Goal: Task Accomplishment & Management: Use online tool/utility

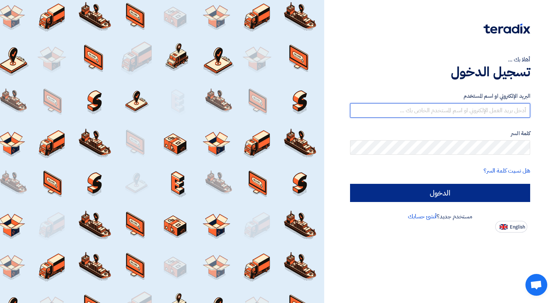
type input "[PERSON_NAME][EMAIL_ADDRESS][DOMAIN_NAME]"
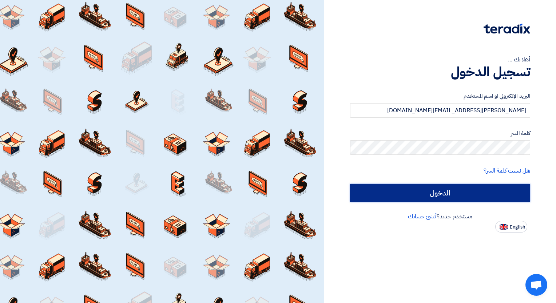
click at [456, 191] on input "الدخول" at bounding box center [440, 193] width 180 height 18
type input "Sign in"
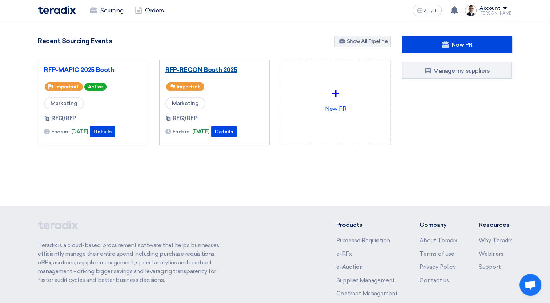
click at [218, 70] on link "RFP-RECON Booth 2025" at bounding box center [215, 69] width 98 height 7
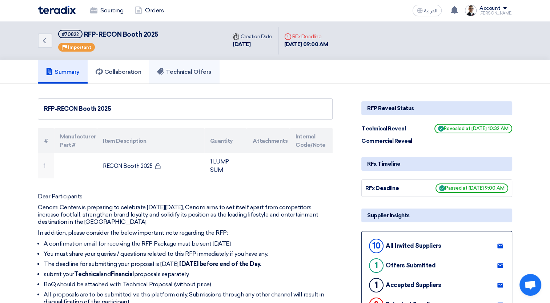
click at [195, 71] on h5 "Technical Offers" at bounding box center [184, 71] width 54 height 7
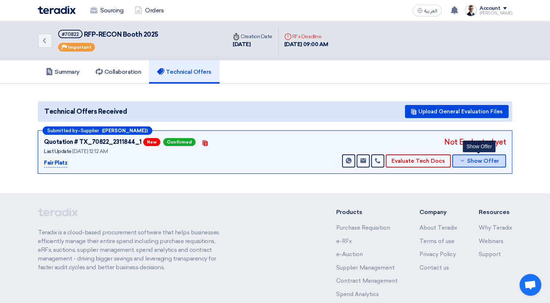
click at [462, 162] on icon at bounding box center [463, 161] width 6 height 6
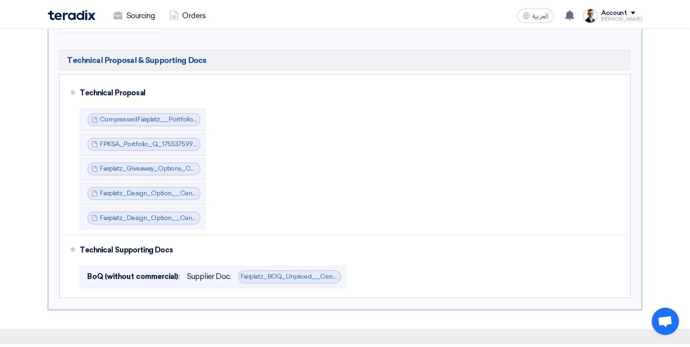
scroll to position [174, 0]
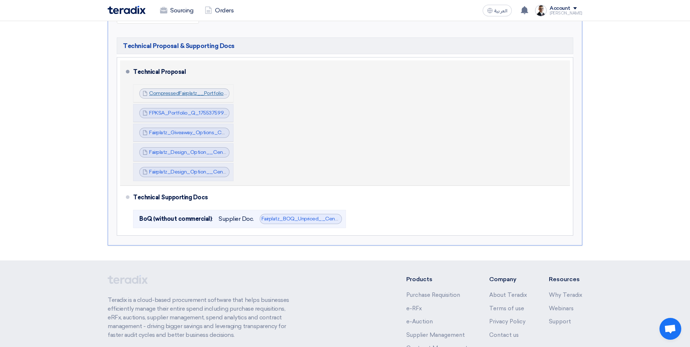
click at [210, 92] on link "CompressedFairplatz__Portfolio_rev_May__compressed_1755375695726.pdf" at bounding box center [240, 93] width 182 height 6
click at [188, 112] on link "FPKSA_Portfolio_Q_1755375992724.pdf" at bounding box center [197, 113] width 96 height 6
click at [199, 131] on link "Fairplatz_Giveaway_Options_Cenomi__RECON__1755377256680.pdf" at bounding box center [231, 132] width 164 height 6
click at [194, 154] on link "Fairplatz_Design_Option__Cenomi__RECON__1755377449733.pdf" at bounding box center [229, 152] width 160 height 6
click at [183, 172] on link "Fairplatz_Design_Option__Cenomi__RECON__1755377462227.pdf" at bounding box center [228, 172] width 159 height 6
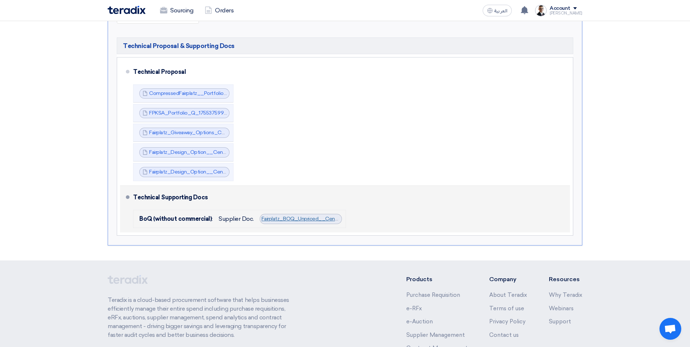
click at [301, 219] on link "Fairplatz_BOQ_Unpriced__Cenomi__Recon__1755376852521.pdf" at bounding box center [339, 219] width 155 height 6
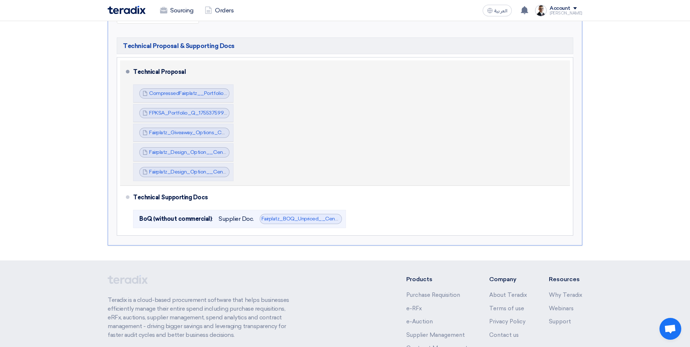
scroll to position [0, 0]
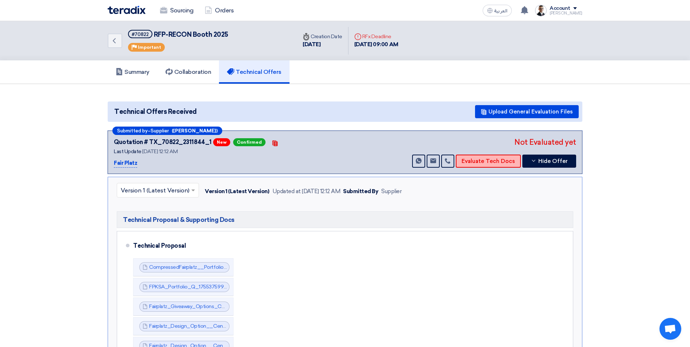
click at [494, 163] on button "Evaluate Tech Docs" at bounding box center [488, 161] width 65 height 13
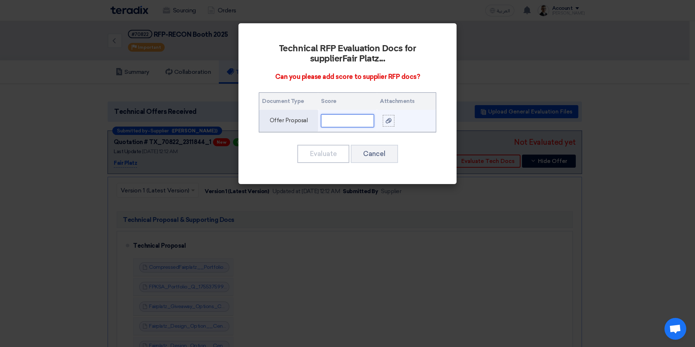
click at [369, 122] on input "text" at bounding box center [347, 120] width 53 height 13
click at [349, 123] on input "text" at bounding box center [347, 120] width 53 height 13
type input "5"
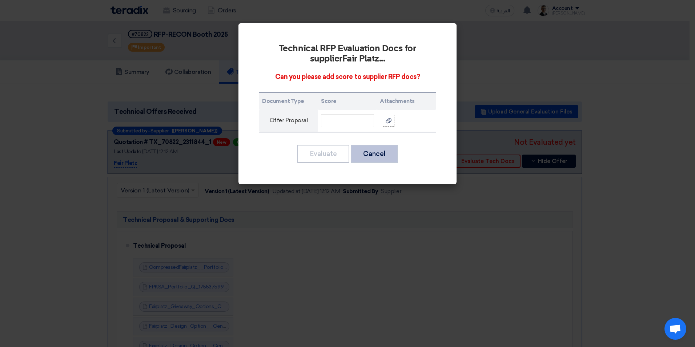
click at [360, 155] on button "Cancel" at bounding box center [374, 154] width 47 height 18
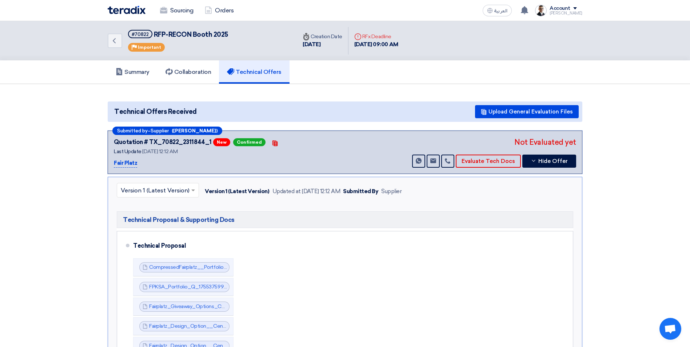
click at [555, 170] on section "Technical Offers Received Upload General Evaluation Files Submitted by – Suppli…" at bounding box center [345, 259] width 690 height 350
click at [495, 164] on button "Evaluate Tech Docs" at bounding box center [488, 161] width 65 height 13
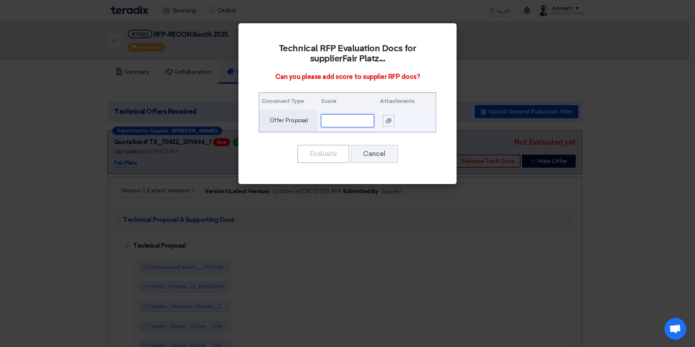
click at [339, 122] on input "text" at bounding box center [347, 120] width 53 height 13
click at [329, 105] on th "Score" at bounding box center [347, 101] width 59 height 17
drag, startPoint x: 333, startPoint y: 102, endPoint x: 341, endPoint y: 102, distance: 8.0
click at [341, 102] on th "Score" at bounding box center [347, 101] width 59 height 17
drag, startPoint x: 341, startPoint y: 102, endPoint x: 380, endPoint y: 105, distance: 39.4
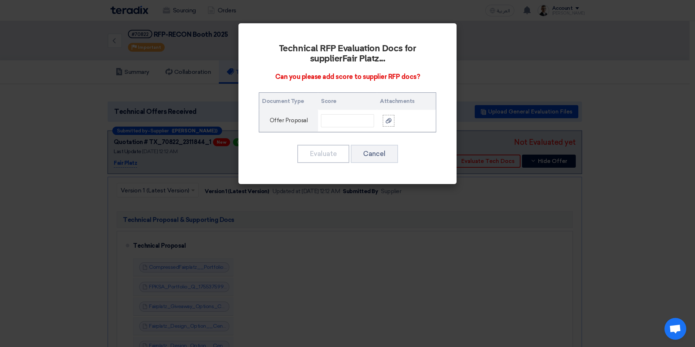
click at [356, 110] on td at bounding box center [347, 121] width 59 height 22
drag, startPoint x: 325, startPoint y: 101, endPoint x: 335, endPoint y: 101, distance: 9.8
click at [335, 101] on th "Score" at bounding box center [347, 101] width 59 height 17
drag, startPoint x: 335, startPoint y: 101, endPoint x: 351, endPoint y: 105, distance: 16.6
click at [351, 105] on th "Score" at bounding box center [347, 101] width 59 height 17
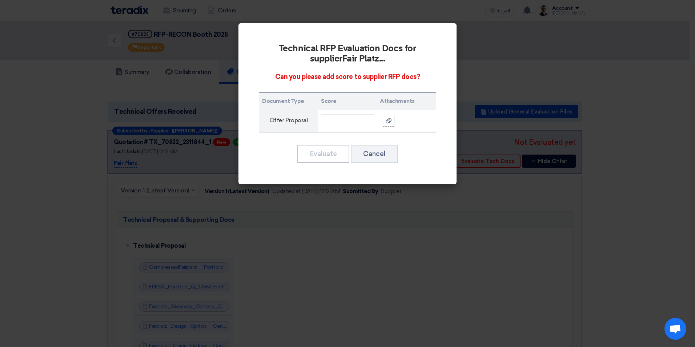
click at [328, 100] on th "Score" at bounding box center [347, 101] width 59 height 17
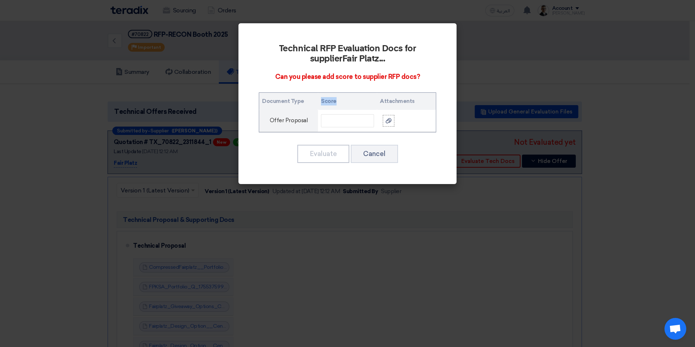
click at [327, 100] on th "Score" at bounding box center [347, 101] width 59 height 17
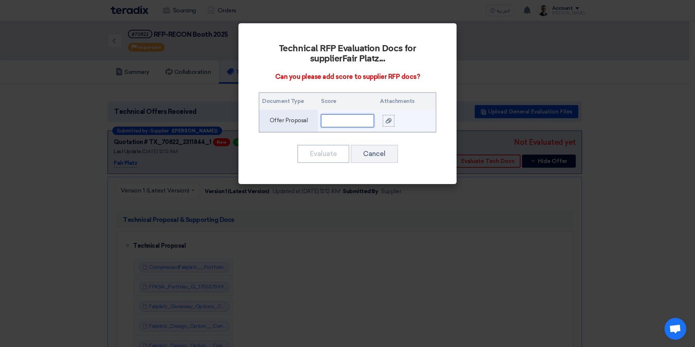
click at [343, 120] on input "text" at bounding box center [347, 120] width 53 height 13
click at [342, 120] on input "text" at bounding box center [347, 120] width 53 height 13
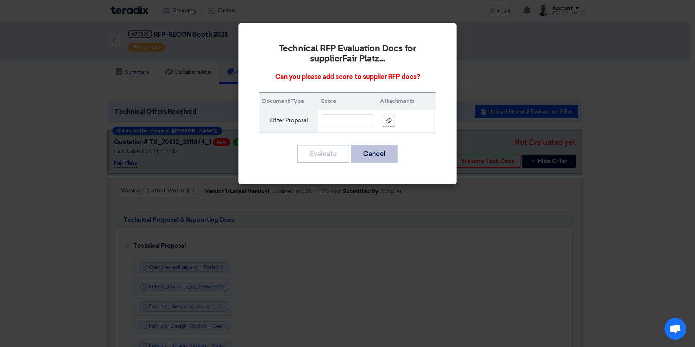
click at [376, 153] on button "Cancel" at bounding box center [374, 154] width 47 height 18
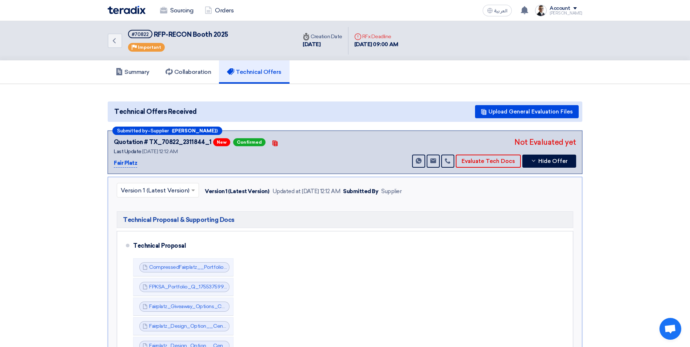
click at [555, 170] on section "Technical Offers Received Upload General Evaluation Files Submitted by – Suppli…" at bounding box center [345, 259] width 690 height 350
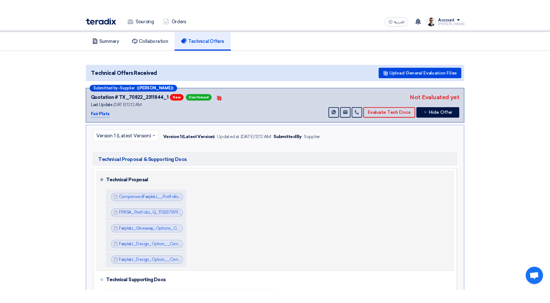
scroll to position [36, 0]
